Goal: Check status: Check status

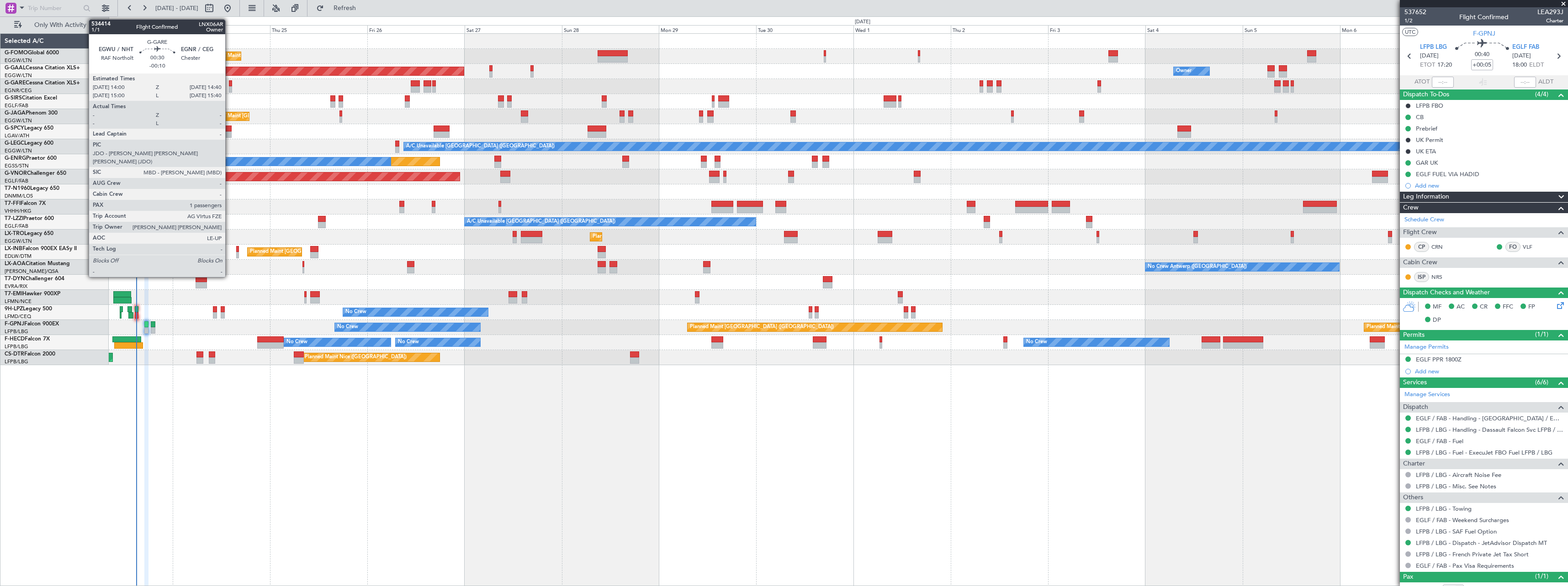
click at [230, 81] on div at bounding box center [230, 83] width 3 height 6
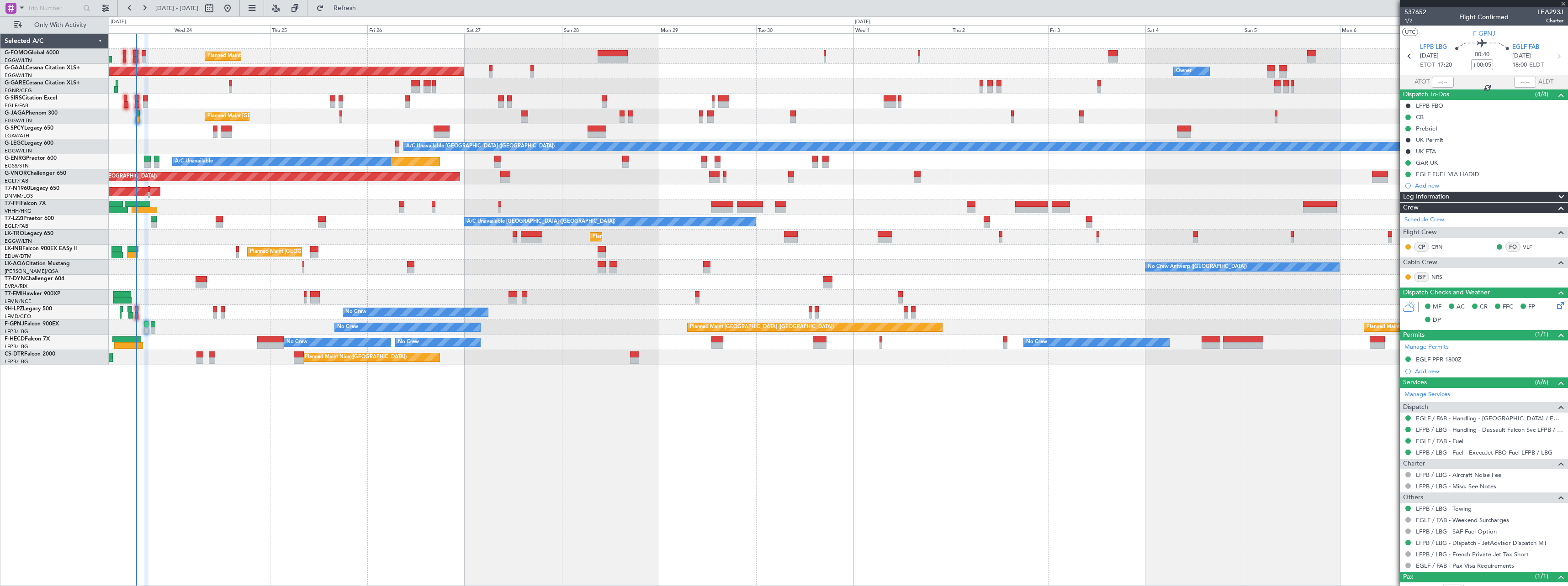
type input "-00:10"
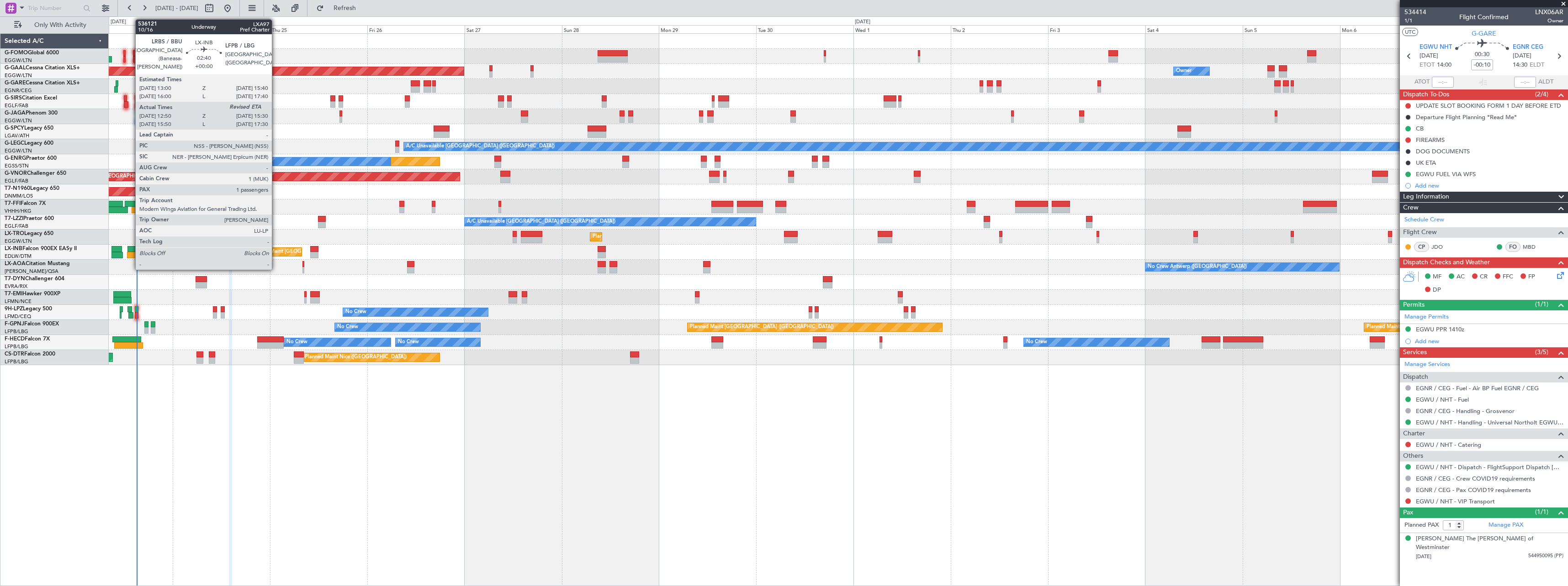
click at [130, 254] on div at bounding box center [132, 255] width 11 height 6
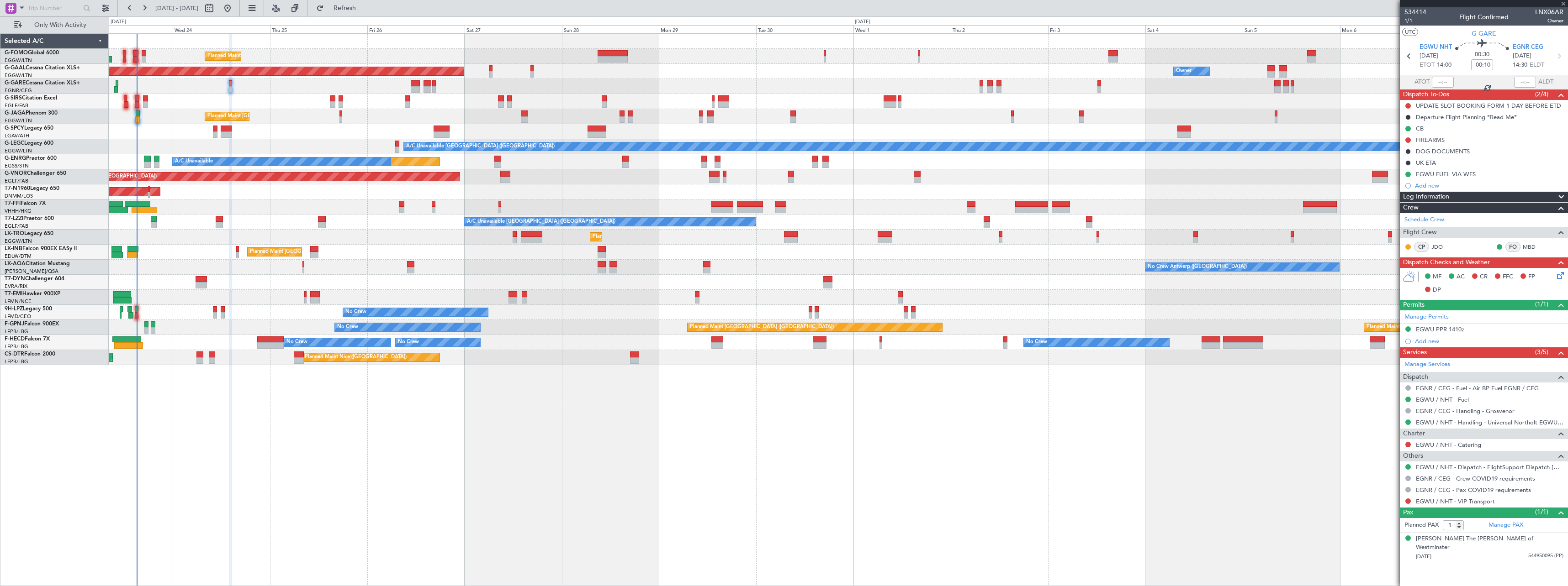
type input "12:50"
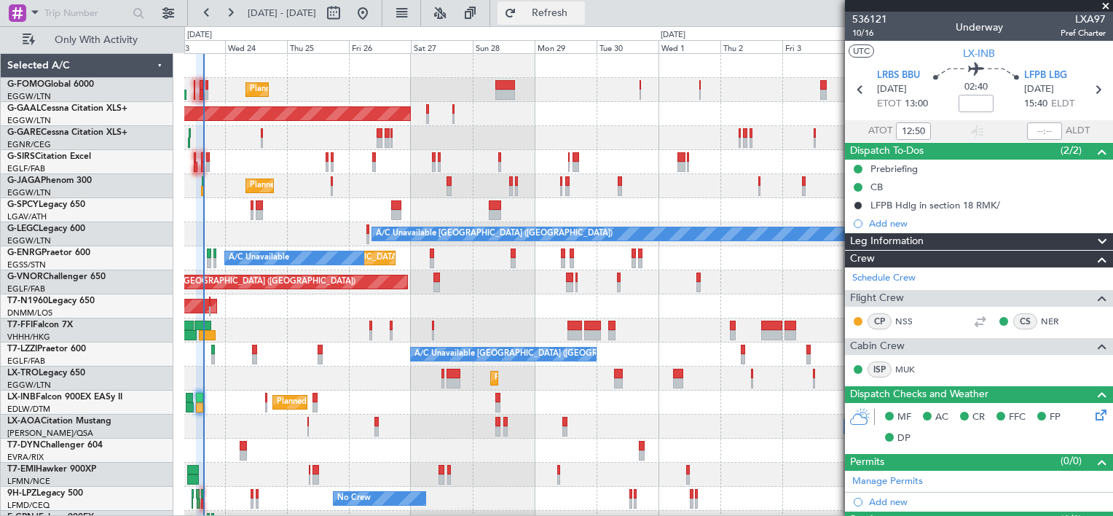
click at [562, 14] on button "Refresh" at bounding box center [541, 12] width 87 height 23
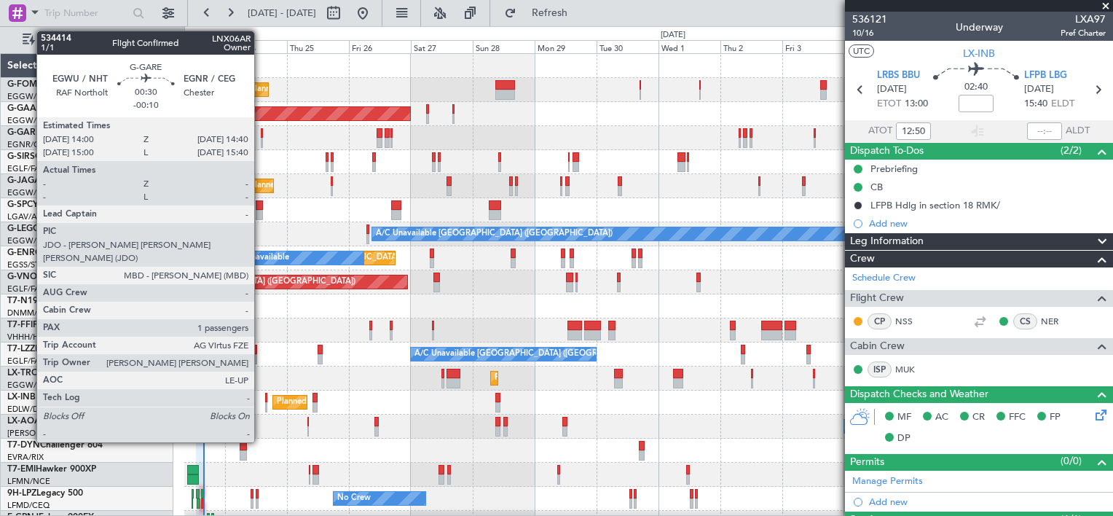
click at [261, 132] on div at bounding box center [262, 133] width 2 height 10
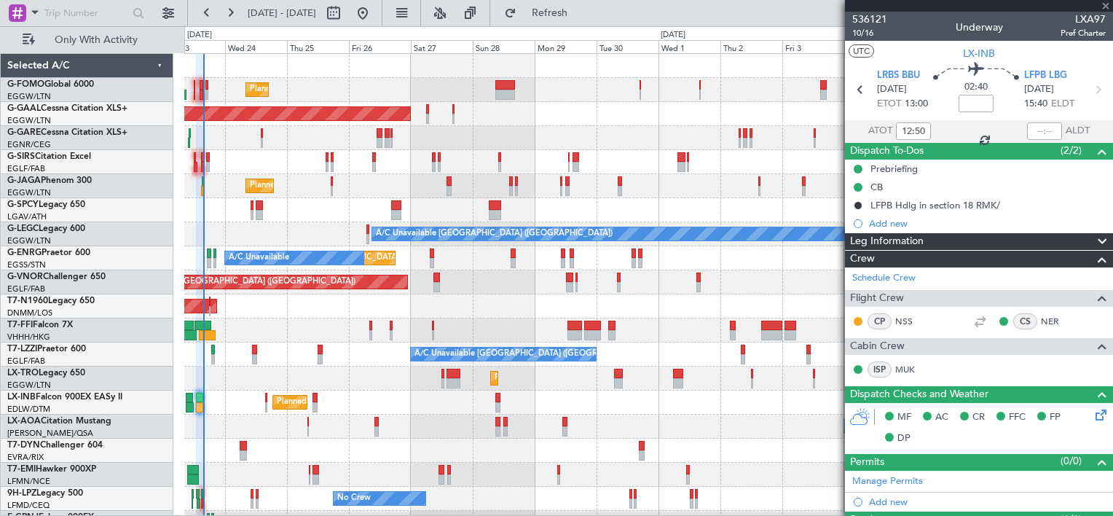
type input "-00:10"
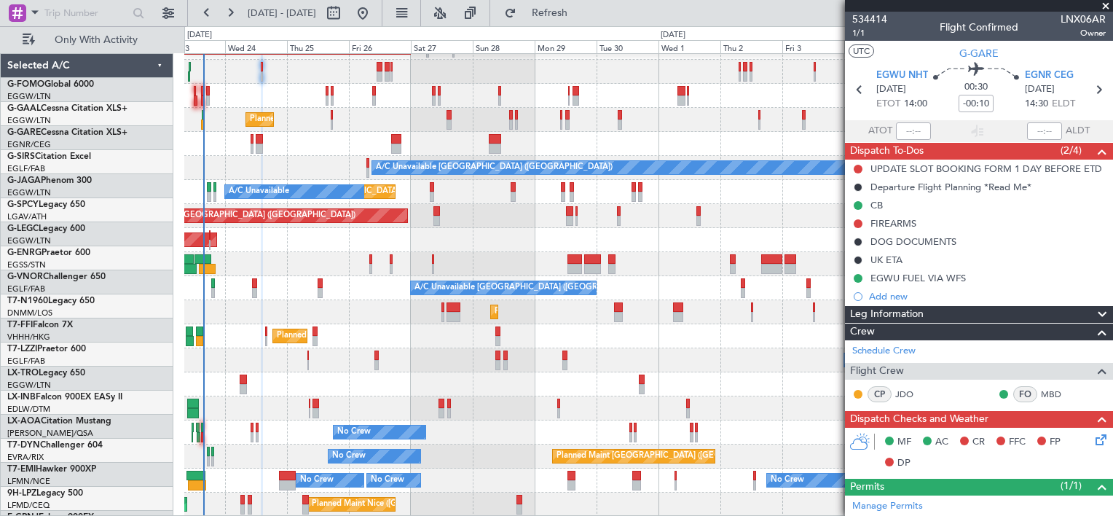
scroll to position [66, 0]
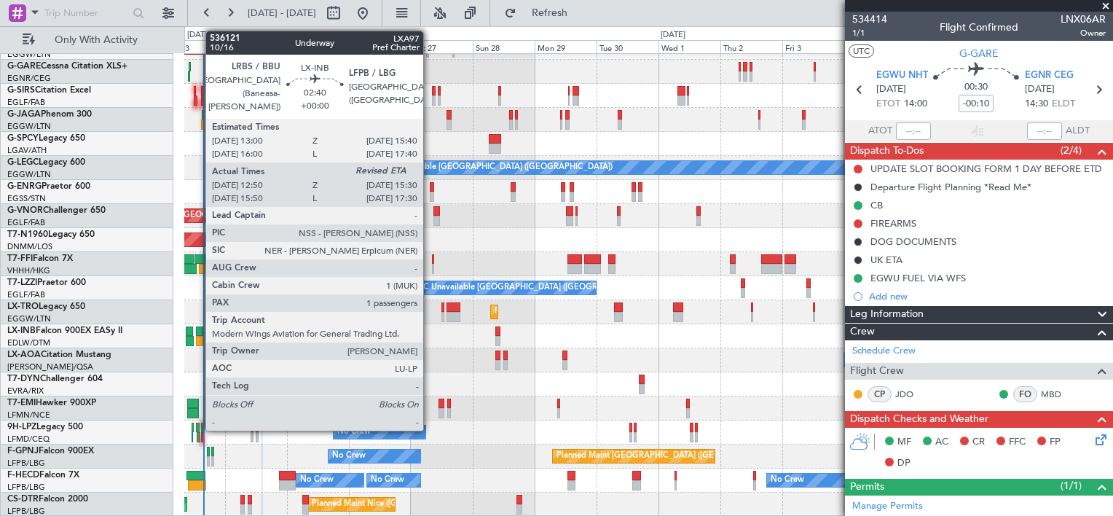
click at [198, 339] on div at bounding box center [199, 341] width 7 height 10
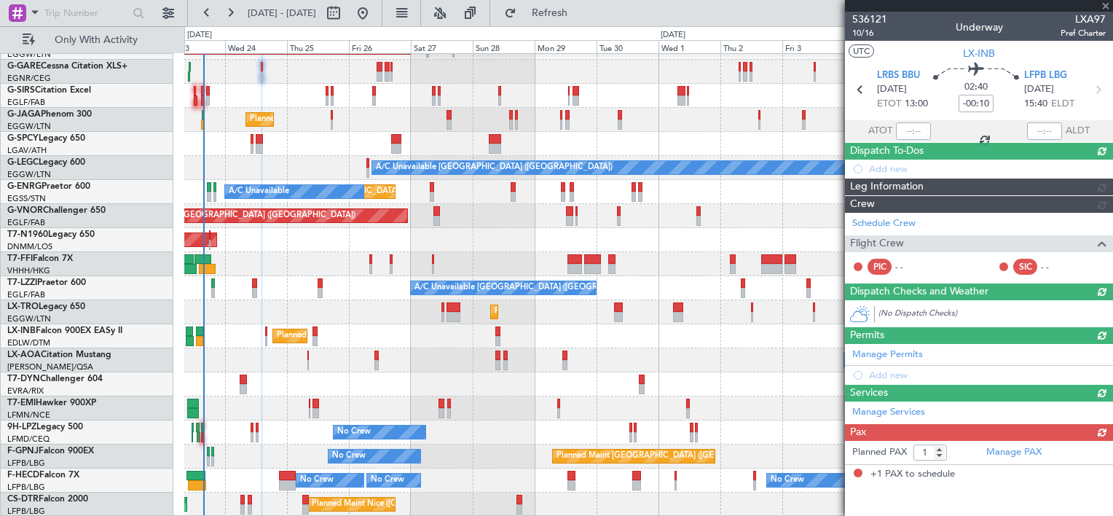
type input "12:50"
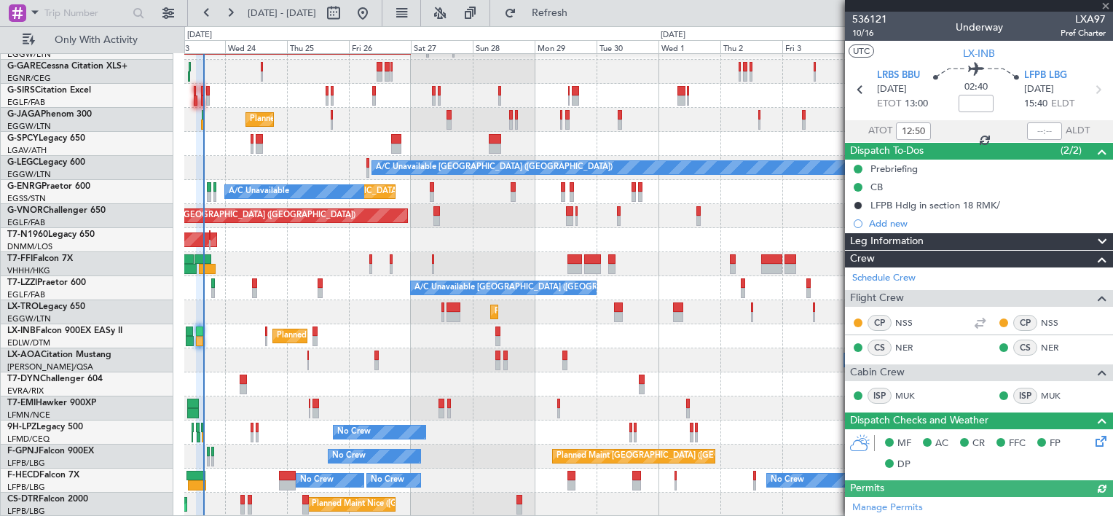
type input "15:32"
